Goal: Task Accomplishment & Management: Manage account settings

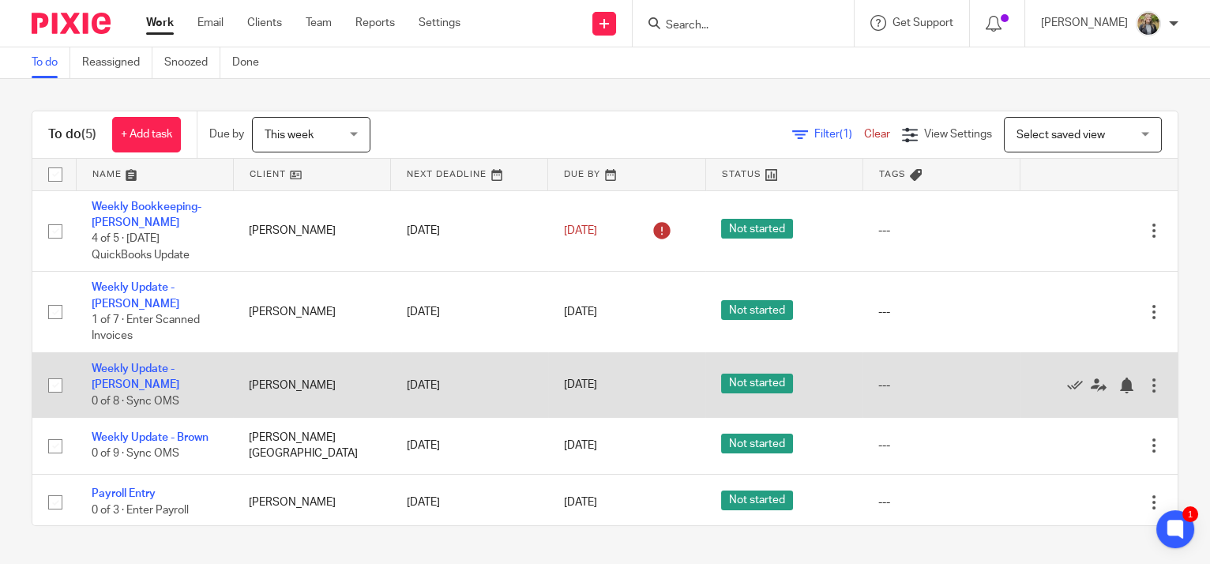
click at [1146, 377] on div at bounding box center [1154, 385] width 16 height 16
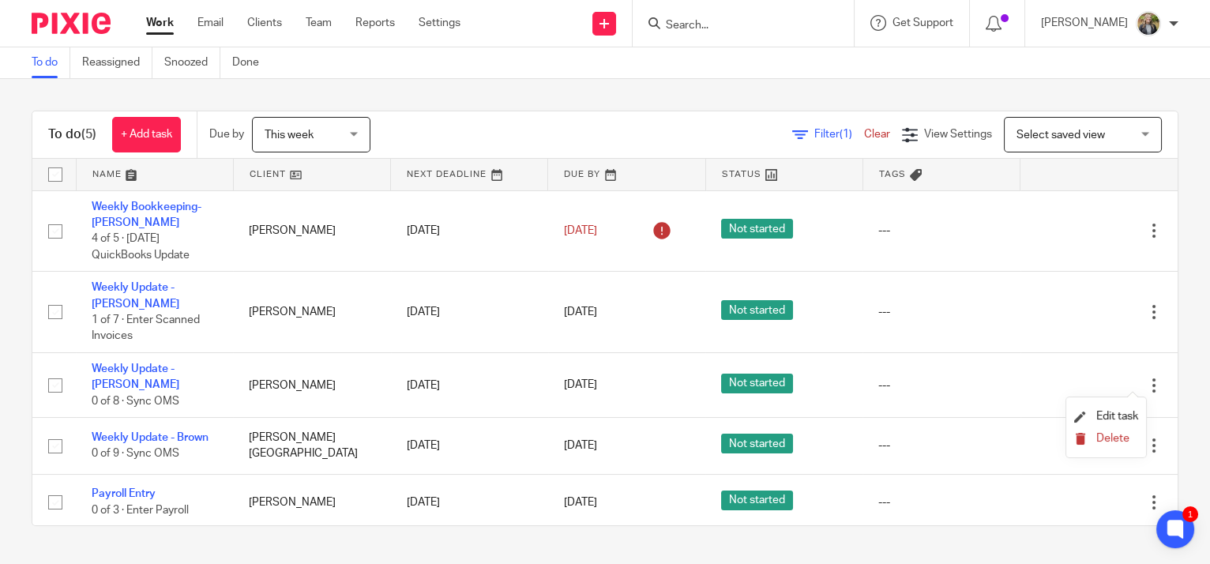
click at [1117, 438] on span "Delete" at bounding box center [1112, 438] width 33 height 11
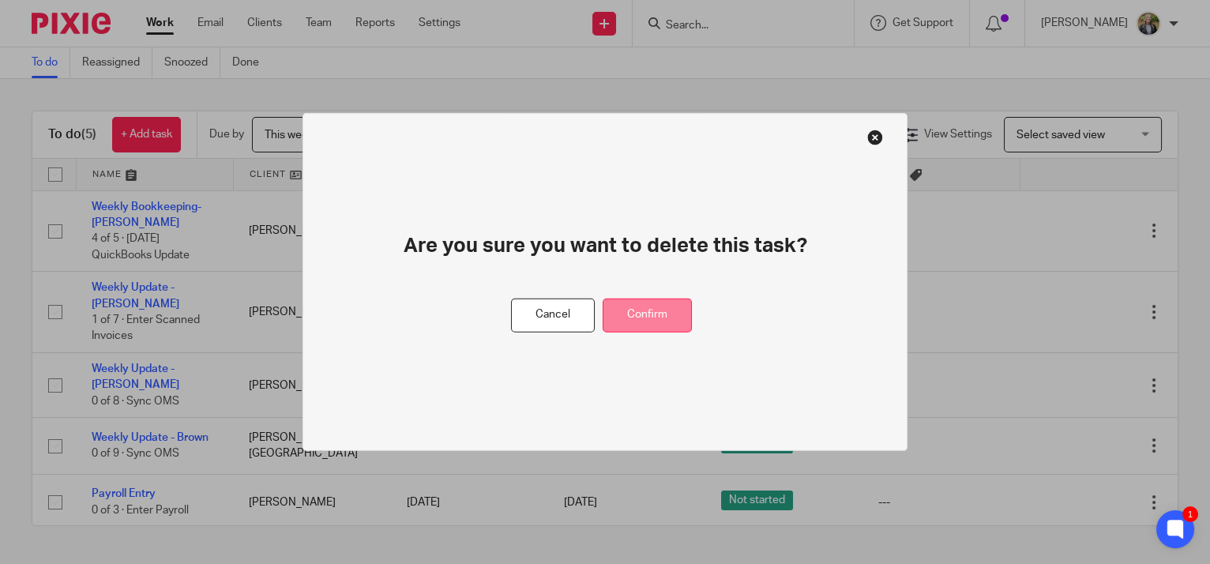
click at [659, 317] on button "Confirm" at bounding box center [646, 315] width 89 height 34
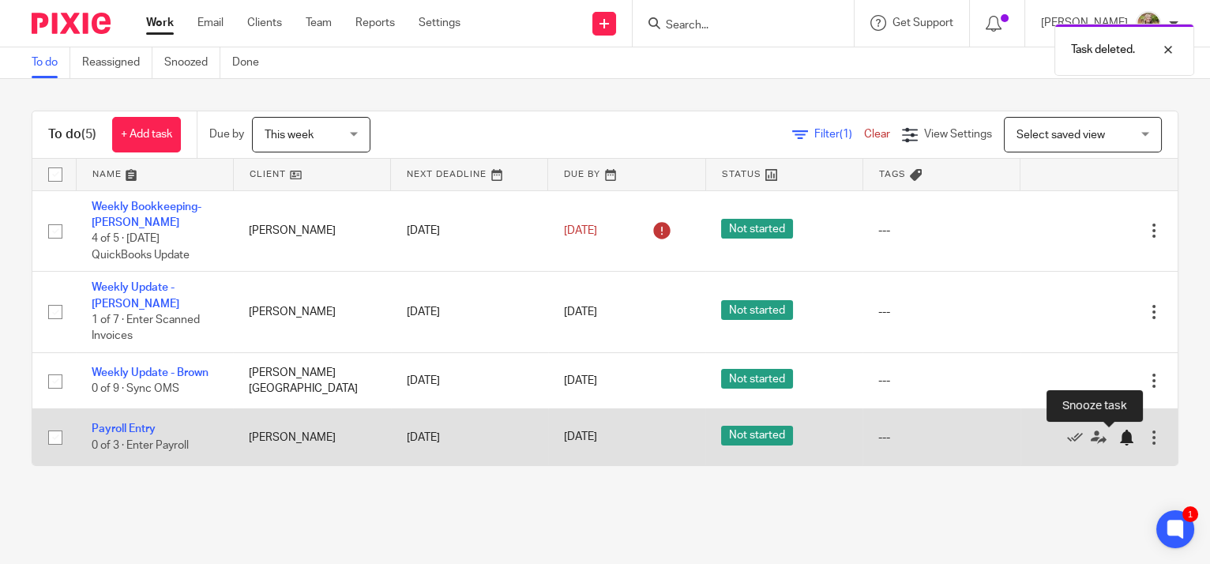
click at [1118, 441] on div at bounding box center [1126, 438] width 16 height 16
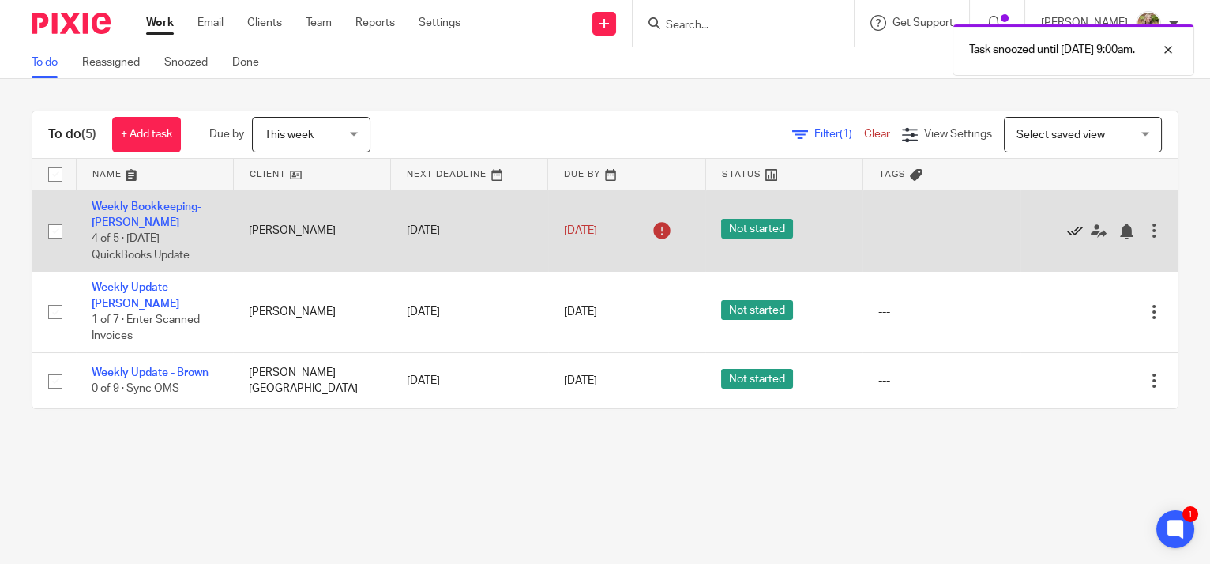
click at [1067, 230] on icon at bounding box center [1075, 231] width 16 height 16
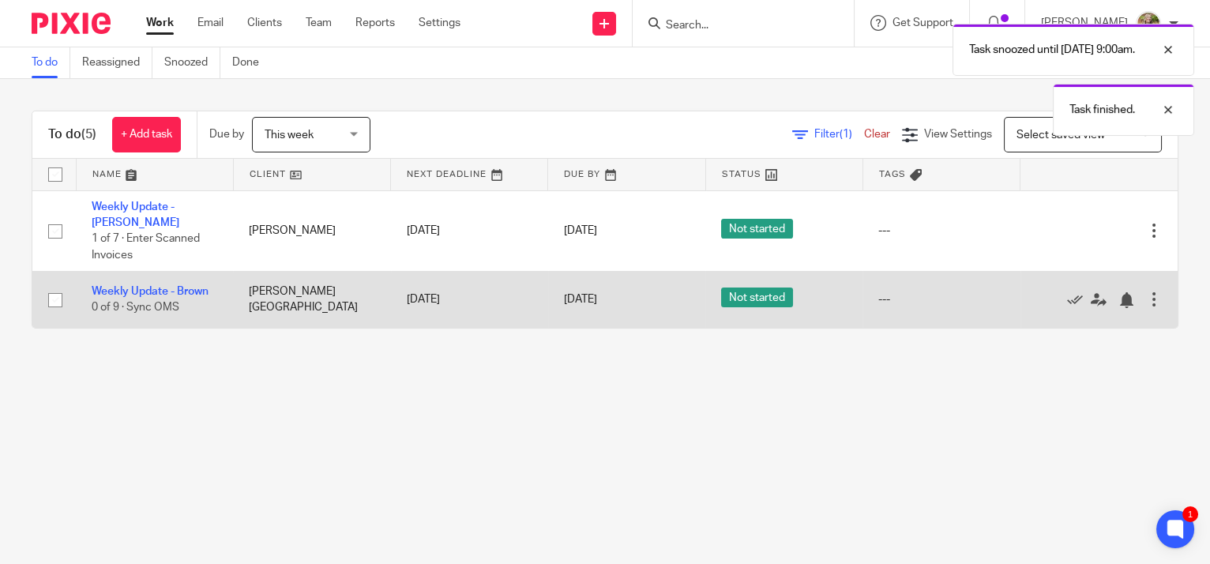
click at [1146, 302] on div at bounding box center [1154, 299] width 16 height 16
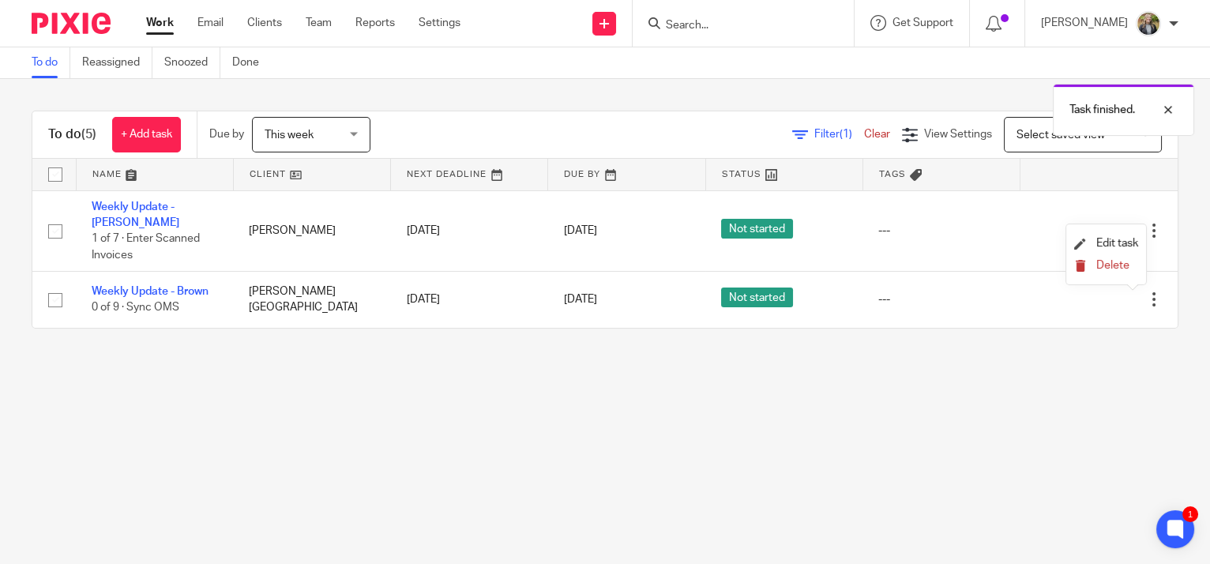
click at [1119, 268] on span "Delete" at bounding box center [1112, 265] width 33 height 11
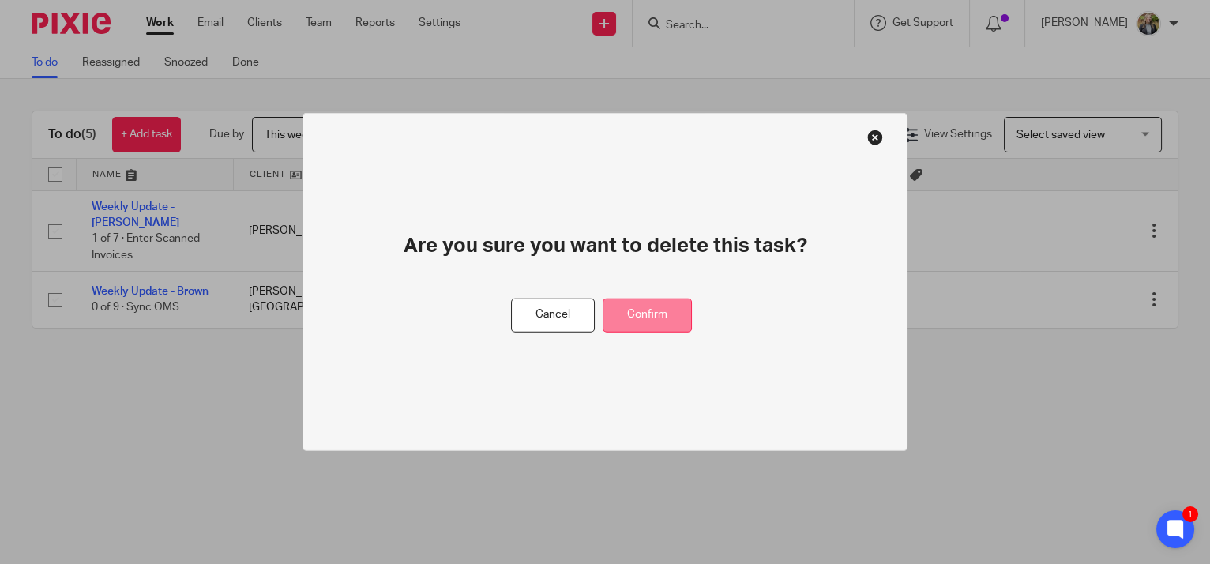
click at [641, 312] on button "Confirm" at bounding box center [646, 315] width 89 height 34
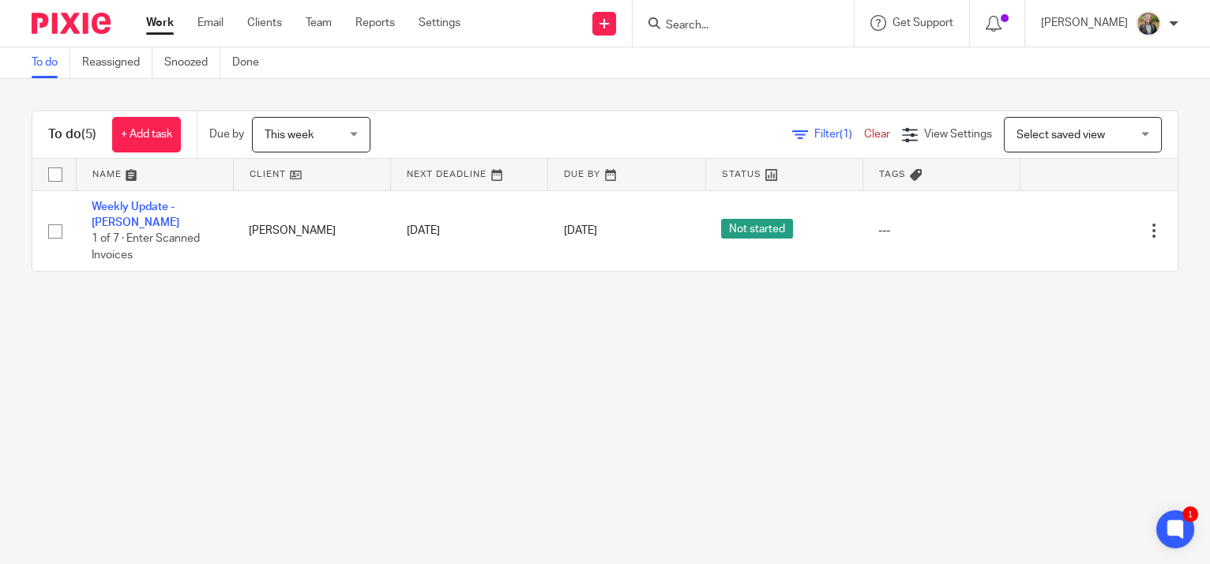
click at [242, 23] on ul "Work Email Clients Team Reports Settings" at bounding box center [315, 23] width 338 height 16
click at [259, 22] on link "Clients" at bounding box center [264, 23] width 35 height 16
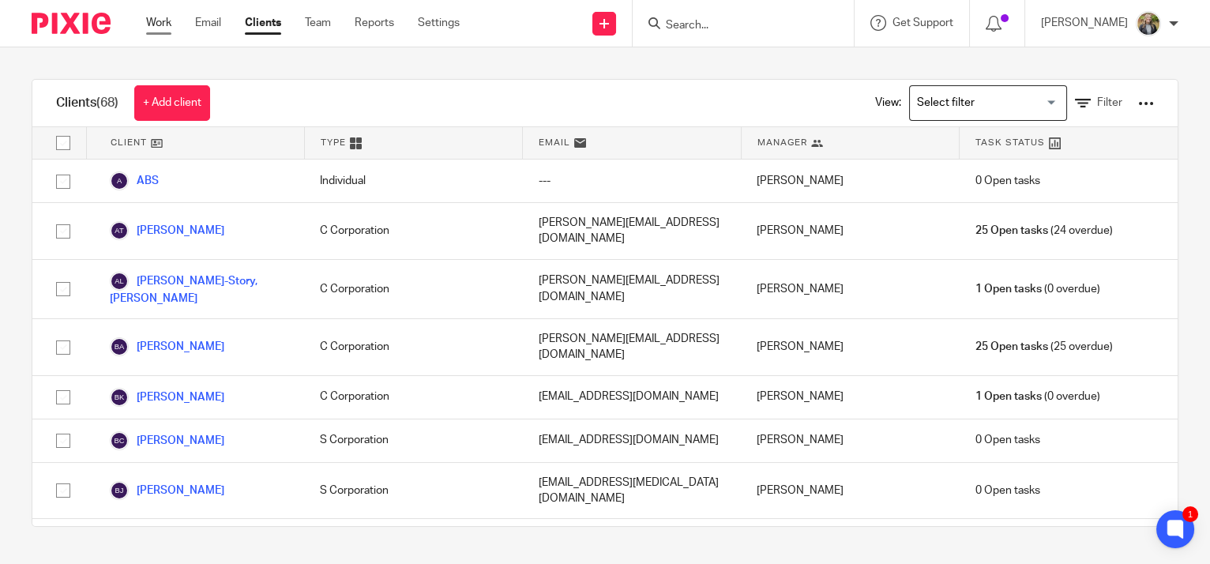
click at [164, 18] on link "Work" at bounding box center [158, 23] width 25 height 16
